Goal: Task Accomplishment & Management: Manage account settings

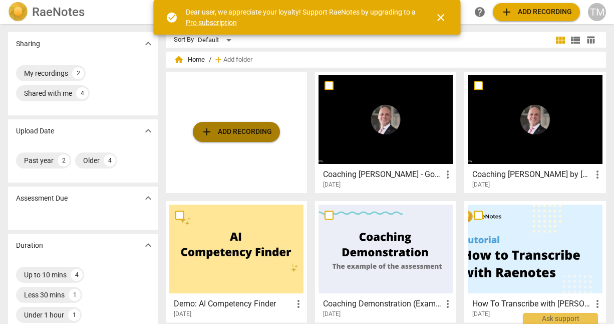
click at [239, 136] on span "add Add recording" at bounding box center [236, 132] width 71 height 12
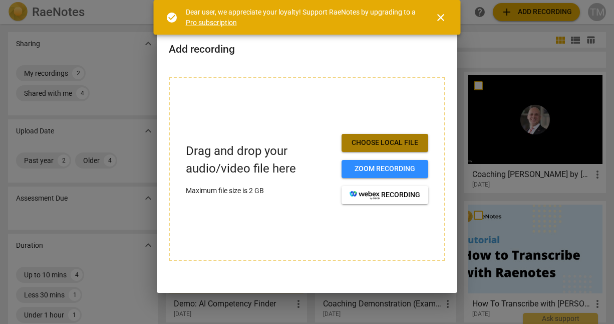
click at [390, 143] on span "Choose local file" at bounding box center [385, 143] width 71 height 10
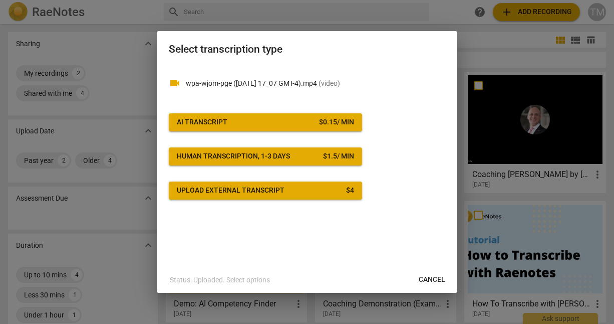
click at [264, 126] on span "AI Transcript $ 0.15 / min" at bounding box center [265, 122] width 177 height 10
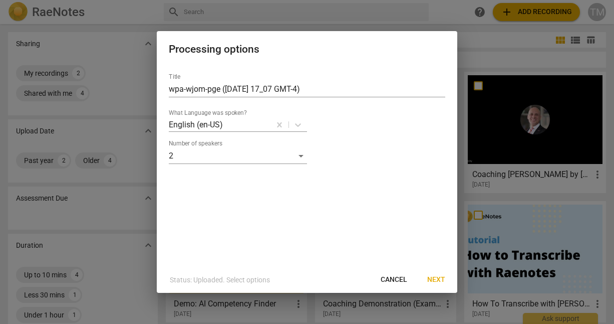
click at [443, 279] on span "Next" at bounding box center [436, 280] width 18 height 10
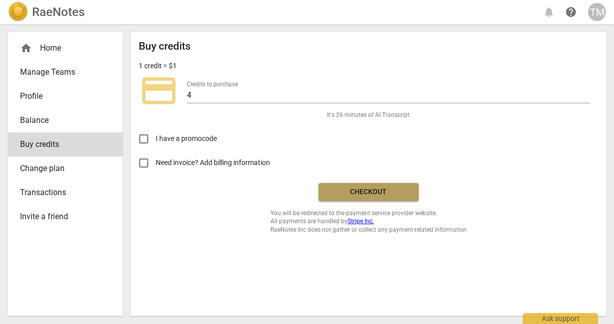
click at [368, 193] on span "Checkout" at bounding box center [369, 192] width 84 height 10
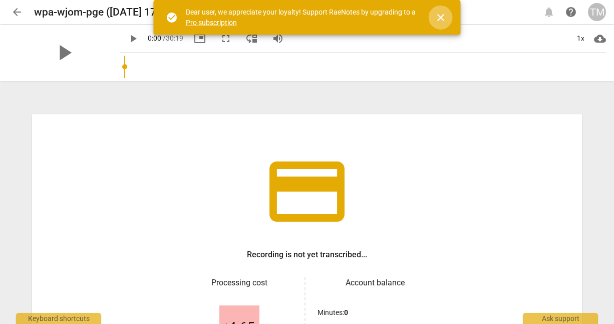
click at [439, 17] on span "close" at bounding box center [441, 18] width 12 height 12
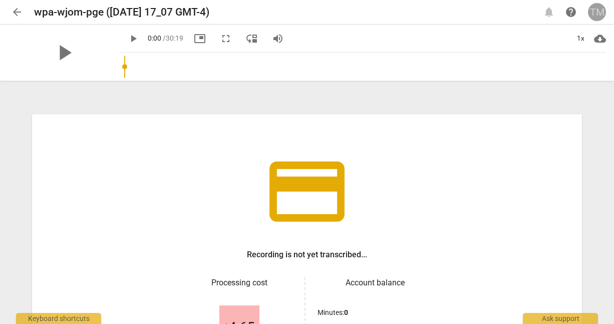
click at [601, 17] on div "TM" at bounding box center [597, 12] width 18 height 18
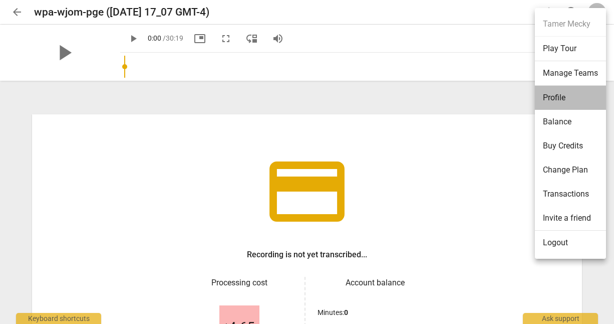
click at [555, 93] on li "Profile" at bounding box center [570, 98] width 71 height 24
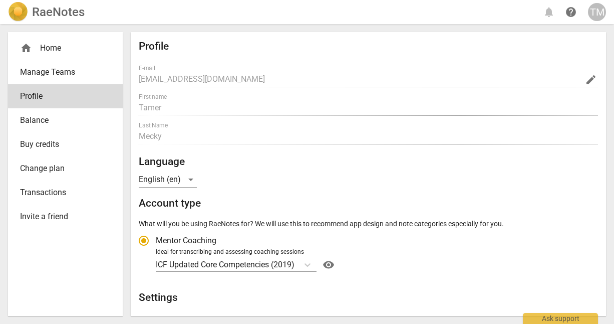
radio input "false"
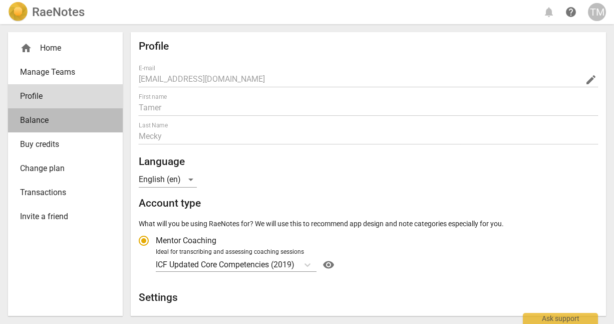
click at [43, 117] on span "Balance" at bounding box center [61, 120] width 83 height 12
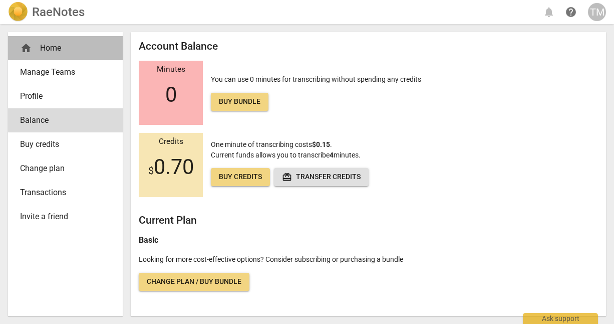
click at [53, 47] on div "home Home" at bounding box center [61, 48] width 83 height 12
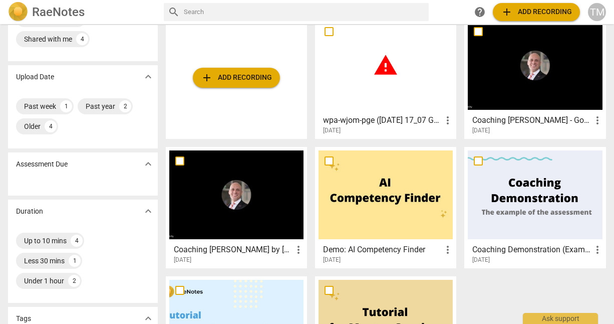
scroll to position [53, 0]
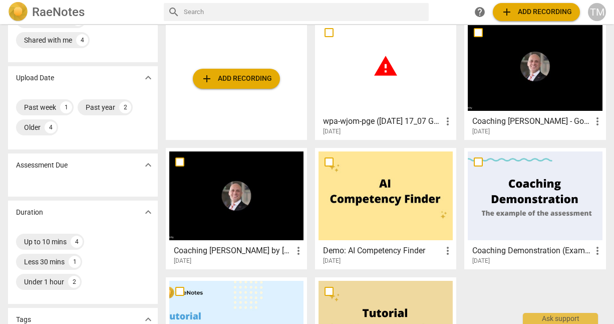
click at [523, 103] on div at bounding box center [535, 66] width 134 height 89
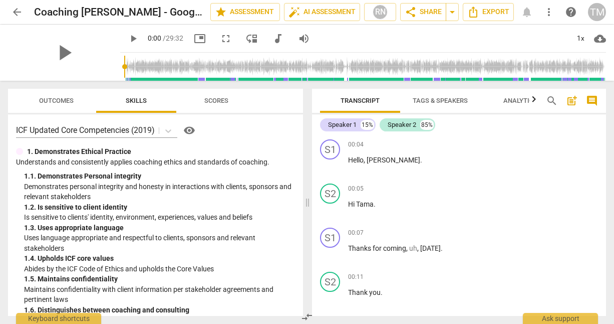
click at [55, 101] on span "Outcomes" at bounding box center [56, 101] width 35 height 8
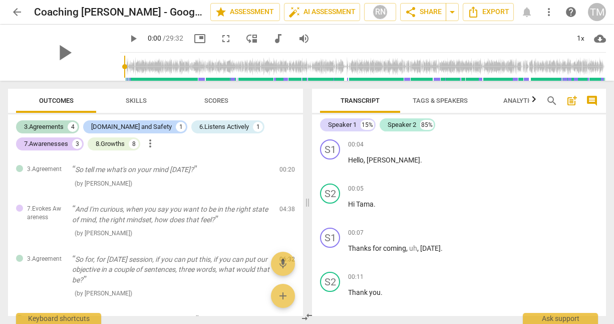
click at [221, 104] on span "Scores" at bounding box center [216, 101] width 24 height 8
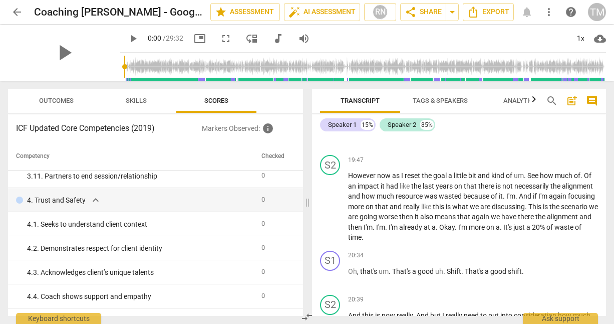
scroll to position [2745, 0]
click at [14, 16] on span "arrow_back" at bounding box center [17, 12] width 12 height 12
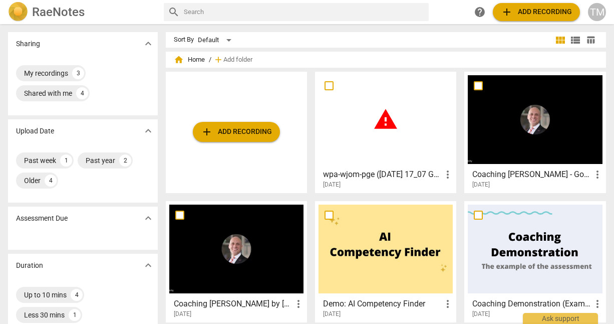
click at [378, 125] on span "warning" at bounding box center [385, 119] width 25 height 25
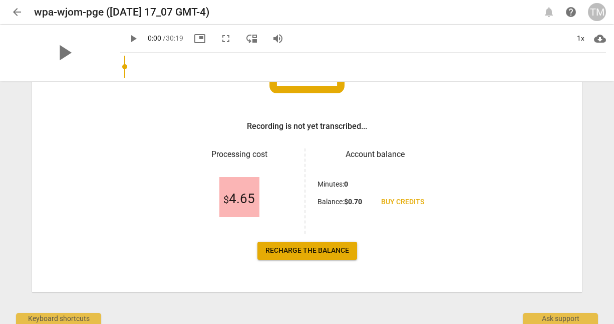
drag, startPoint x: 246, startPoint y: 203, endPoint x: 298, endPoint y: 208, distance: 52.3
click at [247, 203] on span "$ 4.65" at bounding box center [239, 198] width 32 height 15
click at [307, 255] on span "Recharge the balance" at bounding box center [308, 250] width 84 height 10
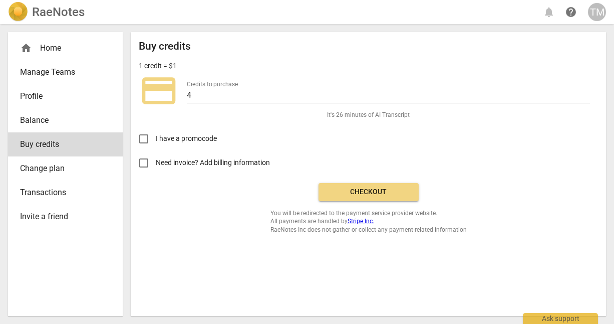
click at [346, 189] on span "Checkout" at bounding box center [369, 192] width 84 height 10
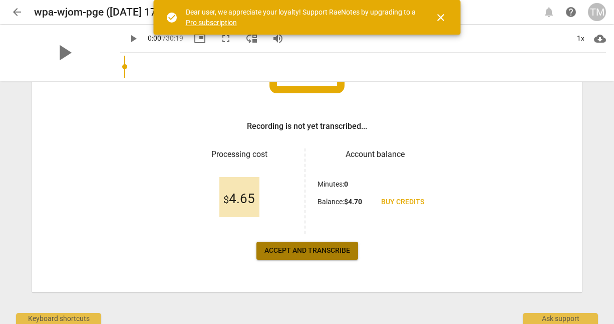
click at [326, 252] on span "Accept and transcribe" at bounding box center [308, 250] width 86 height 10
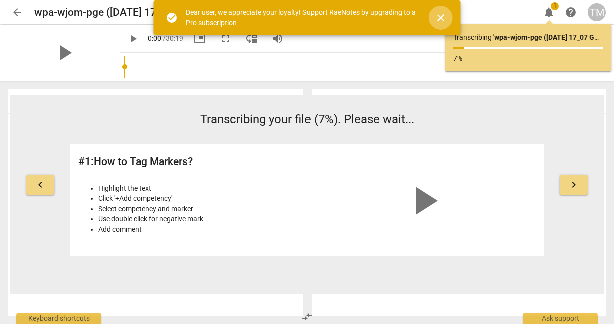
scroll to position [3, 1]
click at [444, 14] on span "close" at bounding box center [441, 18] width 12 height 12
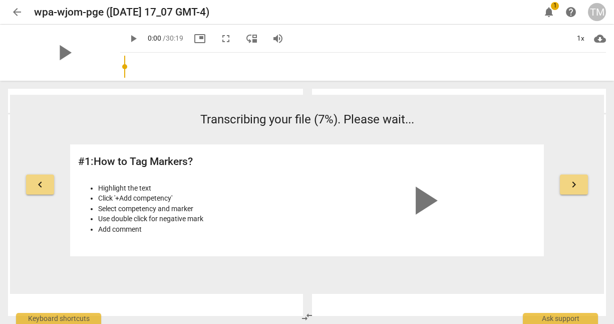
scroll to position [0, 0]
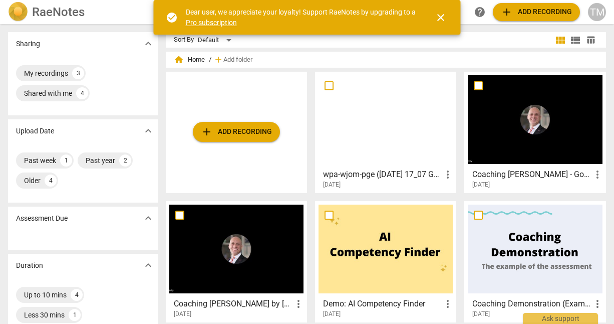
click at [445, 175] on span "more_vert" at bounding box center [448, 174] width 12 height 12
click at [407, 117] on div at bounding box center [307, 162] width 614 height 324
click at [379, 153] on div at bounding box center [386, 119] width 134 height 89
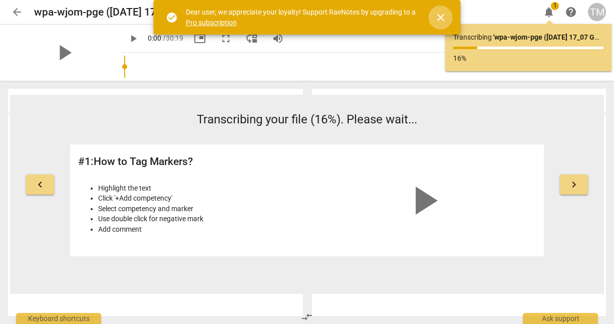
click at [440, 15] on span "close" at bounding box center [441, 18] width 12 height 12
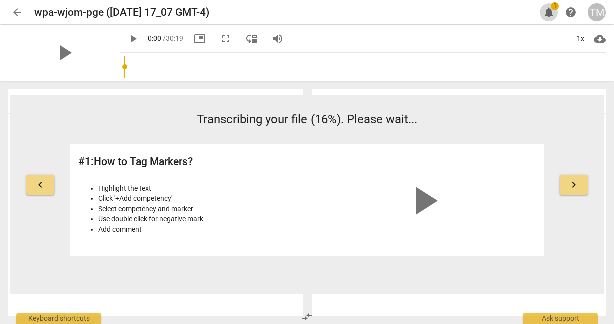
click at [551, 14] on span "notifications" at bounding box center [549, 12] width 12 height 12
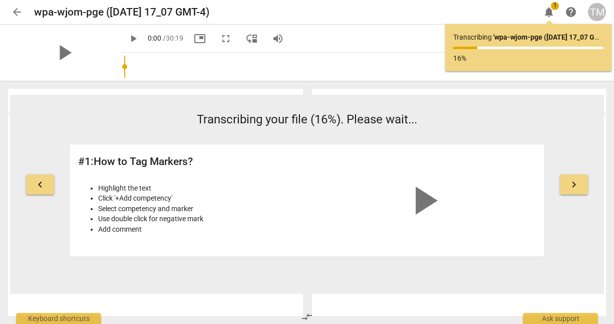
click at [551, 14] on span "notifications" at bounding box center [549, 12] width 12 height 12
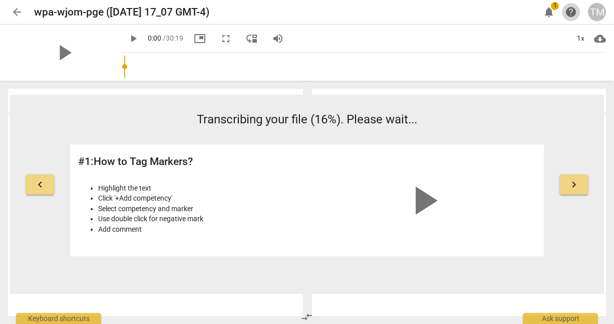
click at [571, 14] on span "help" at bounding box center [571, 12] width 12 height 12
click at [15, 12] on span "arrow_back" at bounding box center [17, 12] width 12 height 12
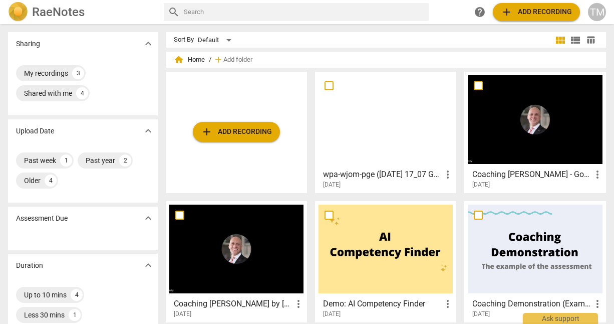
click at [542, 156] on div at bounding box center [535, 119] width 134 height 89
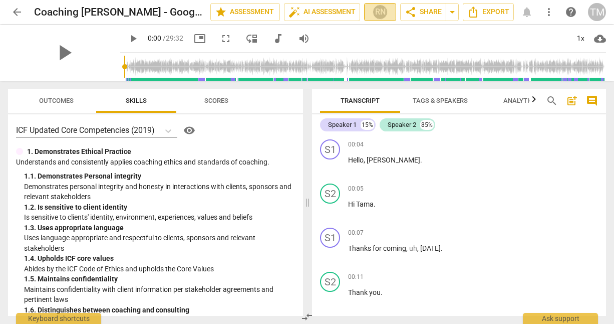
click at [379, 14] on div "RN" at bounding box center [380, 12] width 15 height 15
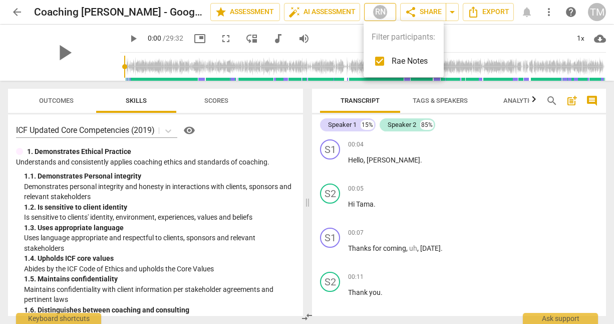
click at [379, 14] on div at bounding box center [307, 162] width 614 height 324
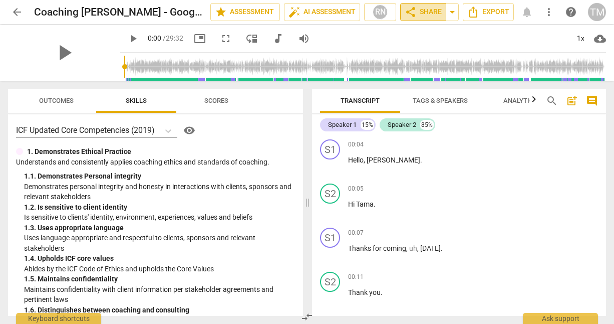
click at [410, 14] on span "share" at bounding box center [411, 12] width 12 height 12
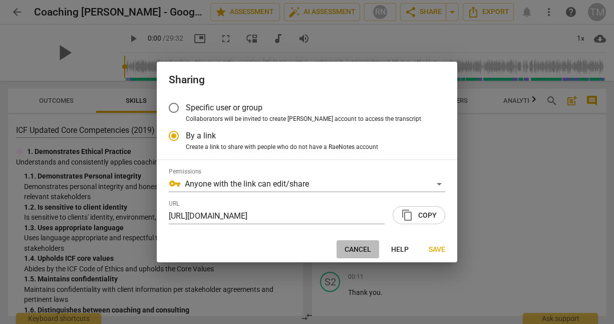
click at [358, 250] on span "Cancel" at bounding box center [358, 249] width 27 height 10
radio input "false"
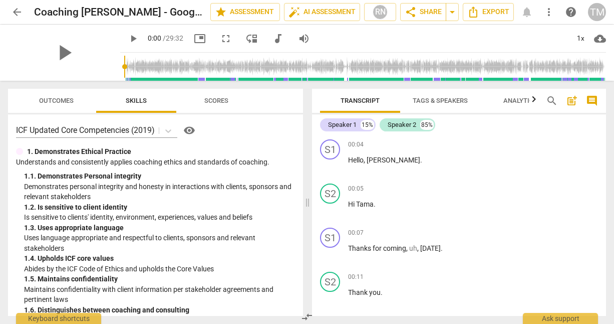
click at [15, 15] on span "arrow_back" at bounding box center [17, 12] width 12 height 12
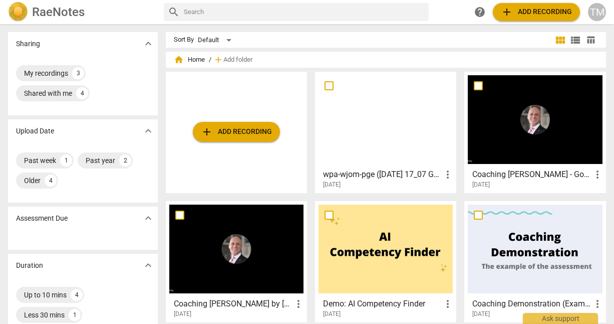
click at [442, 175] on span "more_vert" at bounding box center [448, 174] width 12 height 12
click at [344, 174] on div at bounding box center [307, 162] width 614 height 324
click at [343, 175] on h3 "wpa-wjom-pge ([DATE] 17_07 GMT-4)" at bounding box center [382, 174] width 119 height 12
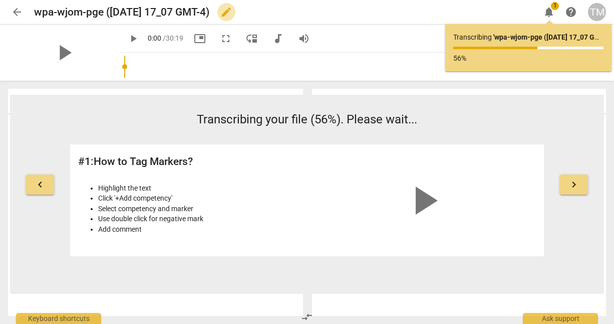
click at [232, 14] on span "edit" at bounding box center [226, 12] width 12 height 12
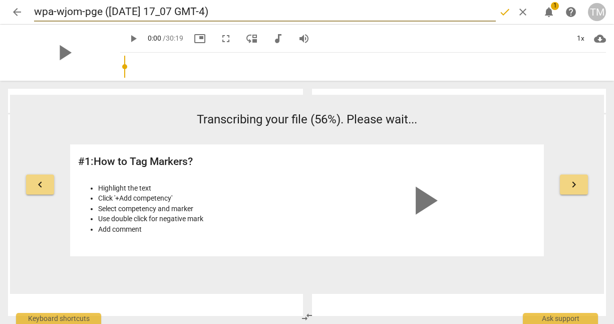
drag, startPoint x: 102, startPoint y: 13, endPoint x: 34, endPoint y: 16, distance: 68.2
click at [34, 16] on div "arrow_back wpa-wjom-pge (2025-08-25 17_07 GMT-4) done clear notifications 1 hel…" at bounding box center [307, 12] width 598 height 19
type input "3rd Session mento (2025-08-25 17_07 GMT-4)"
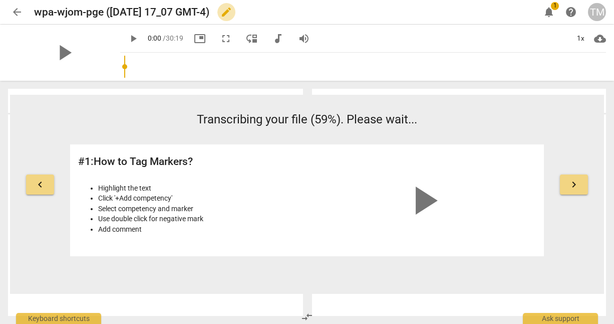
click at [232, 12] on span "edit" at bounding box center [226, 12] width 12 height 12
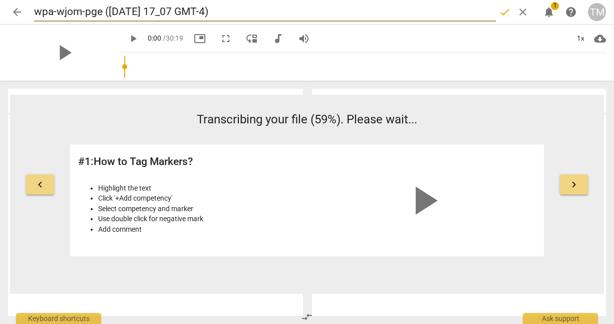
drag, startPoint x: 102, startPoint y: 11, endPoint x: 33, endPoint y: 12, distance: 69.1
click at [34, 12] on div "arrow_back wpa-wjom-pge (2025-08-25 17_07 GMT-4) done clear notifications 1 hel…" at bounding box center [307, 12] width 598 height 19
type input "3rd session An (2025-08-25 17_07 GMT-4)"
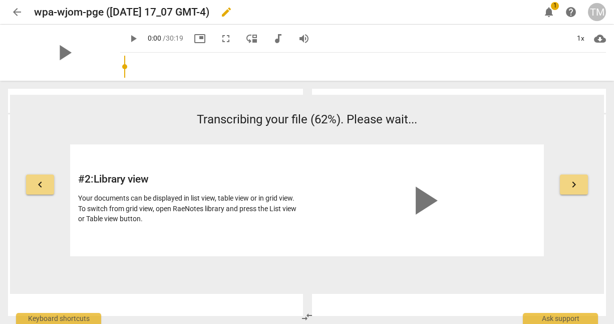
drag, startPoint x: 170, startPoint y: 12, endPoint x: 247, endPoint y: 13, distance: 77.2
click at [209, 13] on h2 "wpa-wjom-pge ([DATE] 17_07 GMT-4)" at bounding box center [121, 12] width 175 height 13
click at [232, 12] on span "edit" at bounding box center [226, 12] width 12 height 12
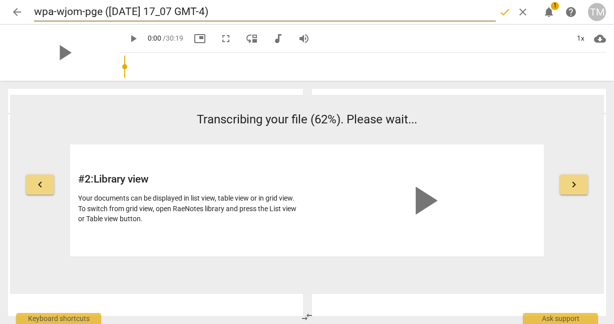
drag, startPoint x: 167, startPoint y: 11, endPoint x: 221, endPoint y: 14, distance: 54.7
click at [225, 12] on input "wpa-wjom-pge ([DATE] 17_07 GMT-4)" at bounding box center [265, 12] width 462 height 19
drag, startPoint x: 48, startPoint y: 16, endPoint x: 18, endPoint y: 17, distance: 29.6
click at [18, 17] on div "arrow_back wpa-wjom-pge (2025-08-25) done clear notifications 1 help TM" at bounding box center [307, 12] width 598 height 19
type input "Third (2025-08-25)"
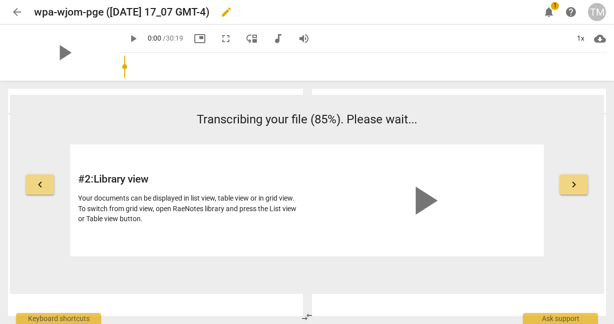
click at [232, 12] on span "edit" at bounding box center [226, 12] width 12 height 12
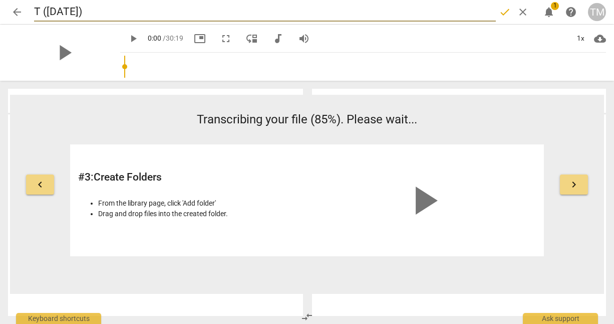
type input "Th (2025-08-25)"
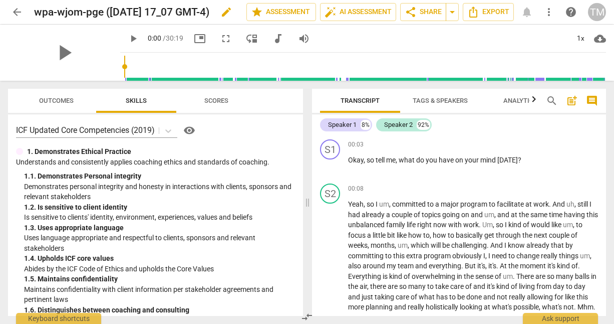
scroll to position [0, 1]
click at [226, 13] on span "edit" at bounding box center [226, 12] width 12 height 12
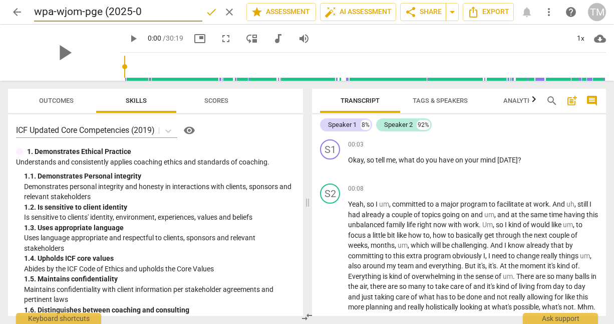
type input "wpa-wjom-pge (2025-"
type input "3"
type input "wpa-wjom-pge (2025-"
click at [228, 13] on span "clear" at bounding box center [229, 12] width 12 height 12
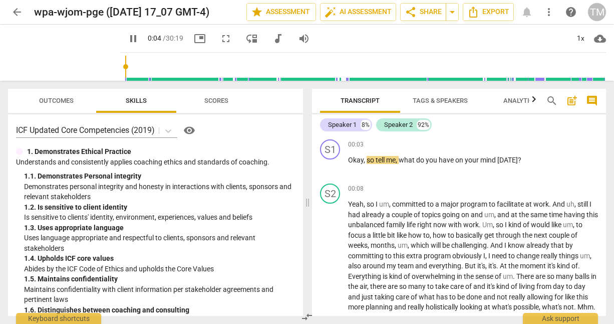
drag, startPoint x: 60, startPoint y: 54, endPoint x: 110, endPoint y: 52, distance: 50.1
click at [0, 0] on span "pause" at bounding box center [0, 0] width 0 height 0
type input "5"
click at [229, 12] on span "edit" at bounding box center [226, 12] width 12 height 12
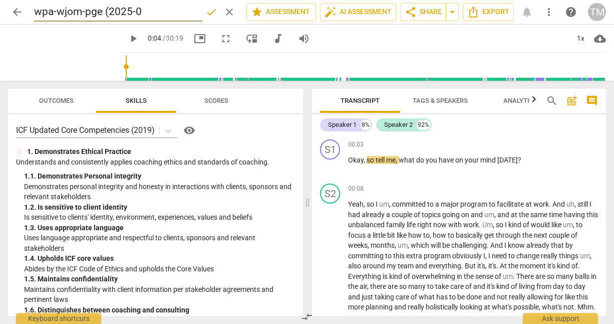
type input "wpa-wjom-pge (2025-"
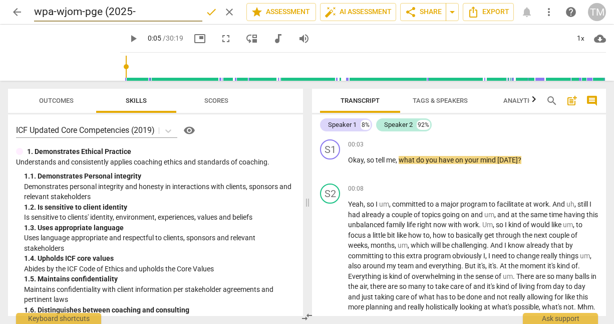
type input "6"
type input "wpa-wjom-pge (2025-"
click at [227, 13] on span "clear" at bounding box center [229, 12] width 12 height 12
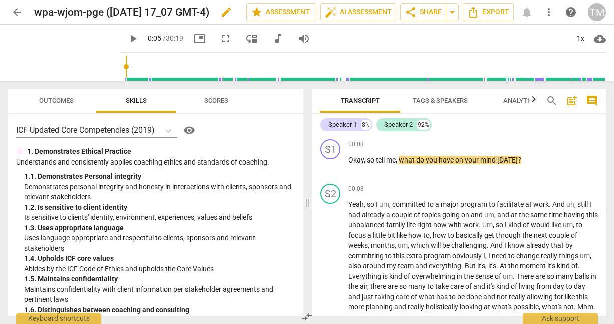
click at [229, 11] on span "edit" at bounding box center [226, 12] width 12 height 12
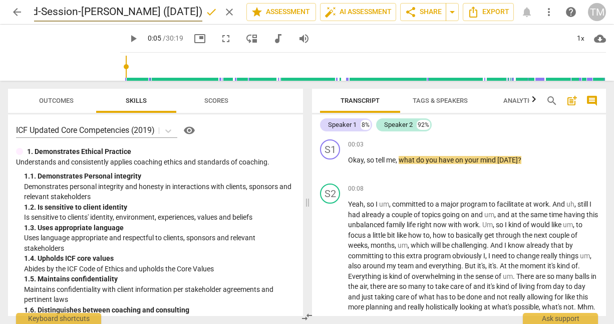
type input "3rd-Session-Anna (2025-08-25)"
click at [210, 11] on span "done" at bounding box center [211, 12] width 12 height 12
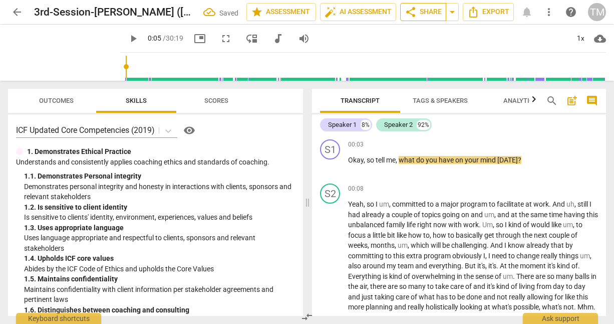
click at [411, 11] on span "share" at bounding box center [411, 12] width 12 height 12
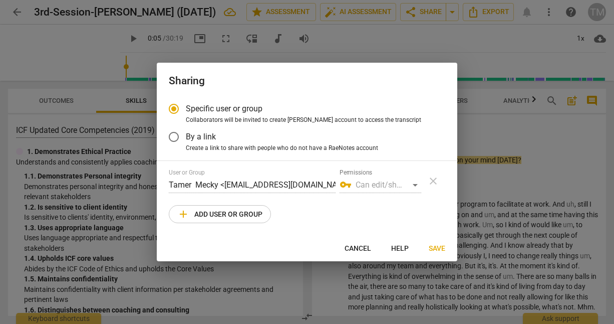
click at [372, 185] on div "vpn_key Can edit/share" at bounding box center [381, 185] width 82 height 16
click at [237, 219] on span "add Add user or group" at bounding box center [219, 214] width 85 height 12
radio input "false"
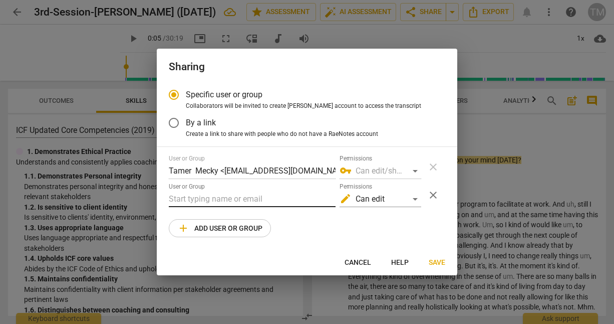
click at [219, 198] on input "text" at bounding box center [252, 199] width 167 height 16
type input "roula"
drag, startPoint x: 211, startPoint y: 199, endPoint x: 156, endPoint y: 191, distance: 56.3
click at [156, 191] on div "Sharing Specific user or group Collaborators will be invited to create RaeNotes…" at bounding box center [307, 162] width 614 height 324
paste input "roula@coachacademy.com"
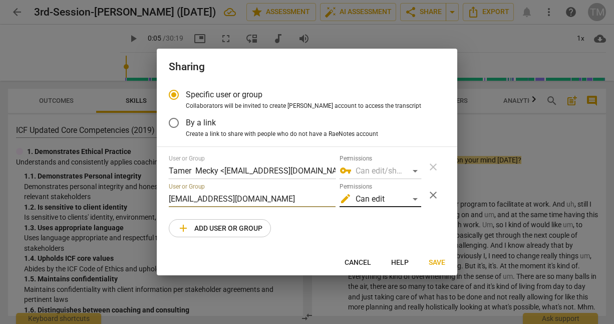
type input "roula@coachacademy.com"
click at [391, 201] on div "edit Can edit" at bounding box center [381, 199] width 82 height 16
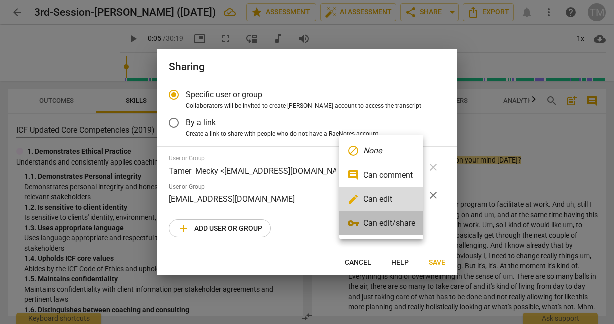
click at [390, 225] on li "vpn_key Can edit/share" at bounding box center [381, 223] width 84 height 24
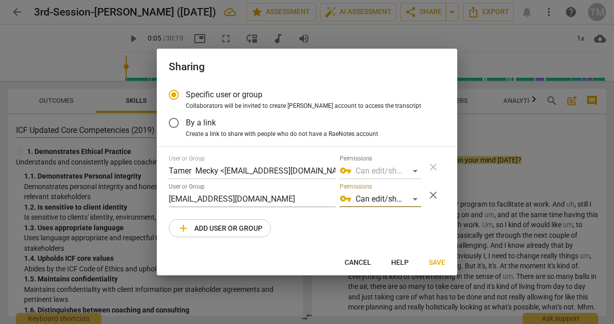
click at [431, 259] on span "Save" at bounding box center [437, 263] width 17 height 10
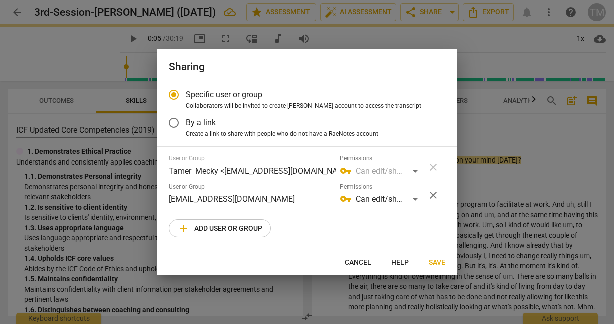
radio input "false"
type input "Roula Eid <roula@coachacademy.com>"
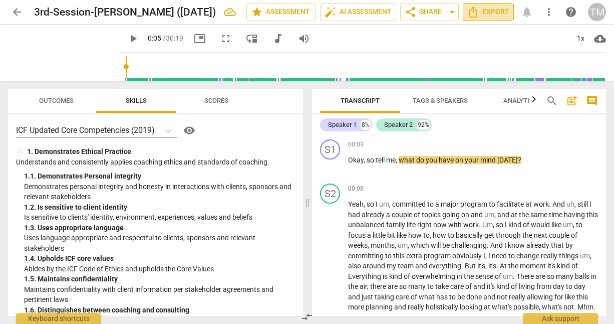
click at [489, 14] on span "Export" at bounding box center [488, 12] width 42 height 12
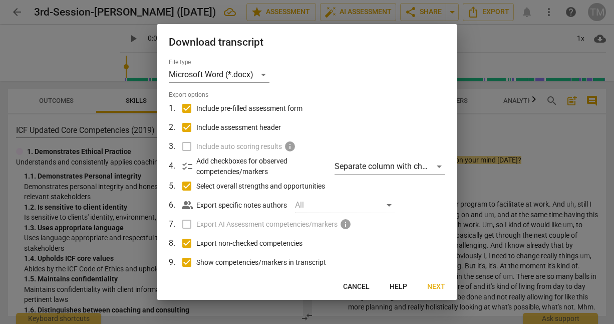
click at [362, 288] on span "Cancel" at bounding box center [356, 287] width 27 height 10
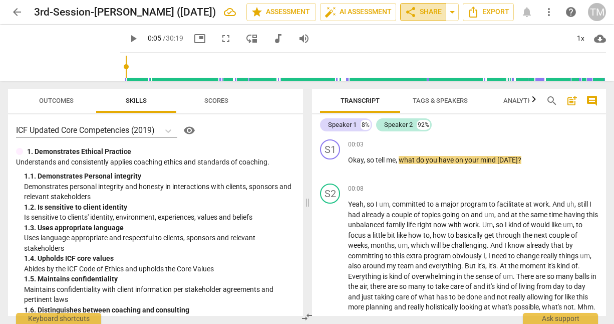
click at [426, 11] on span "share Share" at bounding box center [423, 12] width 37 height 12
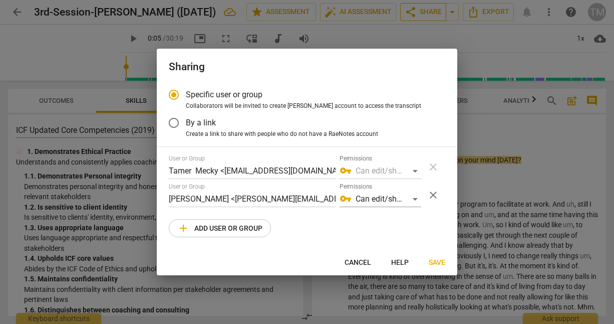
radio input "false"
click at [175, 123] on input "By a link" at bounding box center [174, 123] width 24 height 24
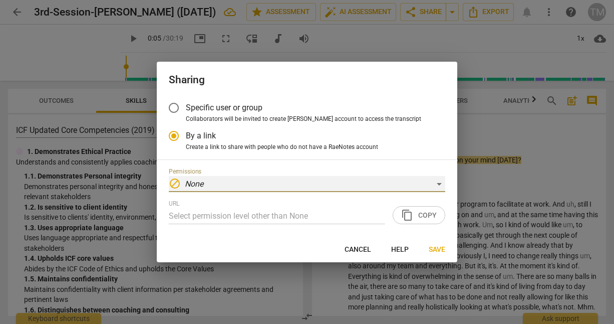
click at [324, 185] on div "block None" at bounding box center [307, 184] width 277 height 16
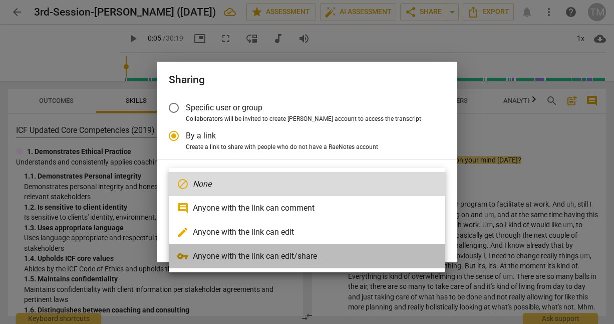
click at [270, 258] on li "vpn_key Anyone with the link can edit/share" at bounding box center [307, 256] width 277 height 24
radio input "false"
type input "https://app.raenotes.com/meeting/1f98906c15e94c5896519402705d818e"
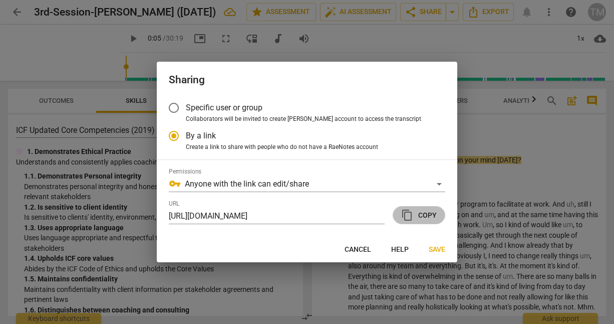
click at [421, 216] on span "content_copy Copy" at bounding box center [419, 215] width 36 height 12
type input "4"
